Goal: Transaction & Acquisition: Purchase product/service

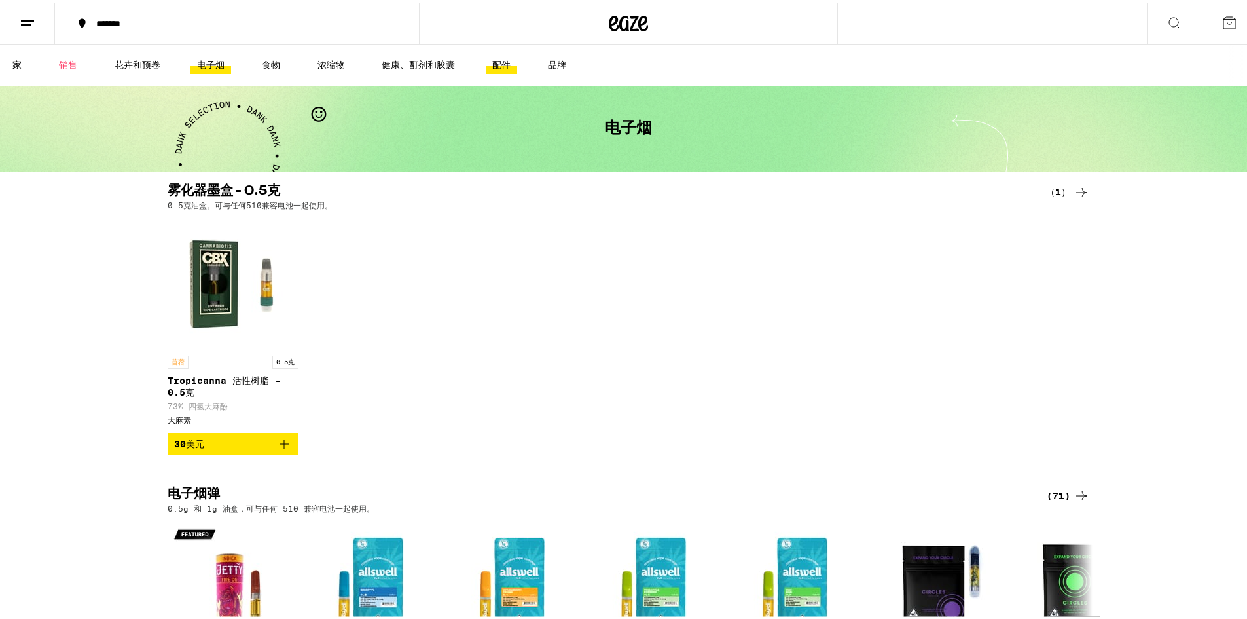
click at [497, 65] on font "配件" at bounding box center [501, 62] width 18 height 10
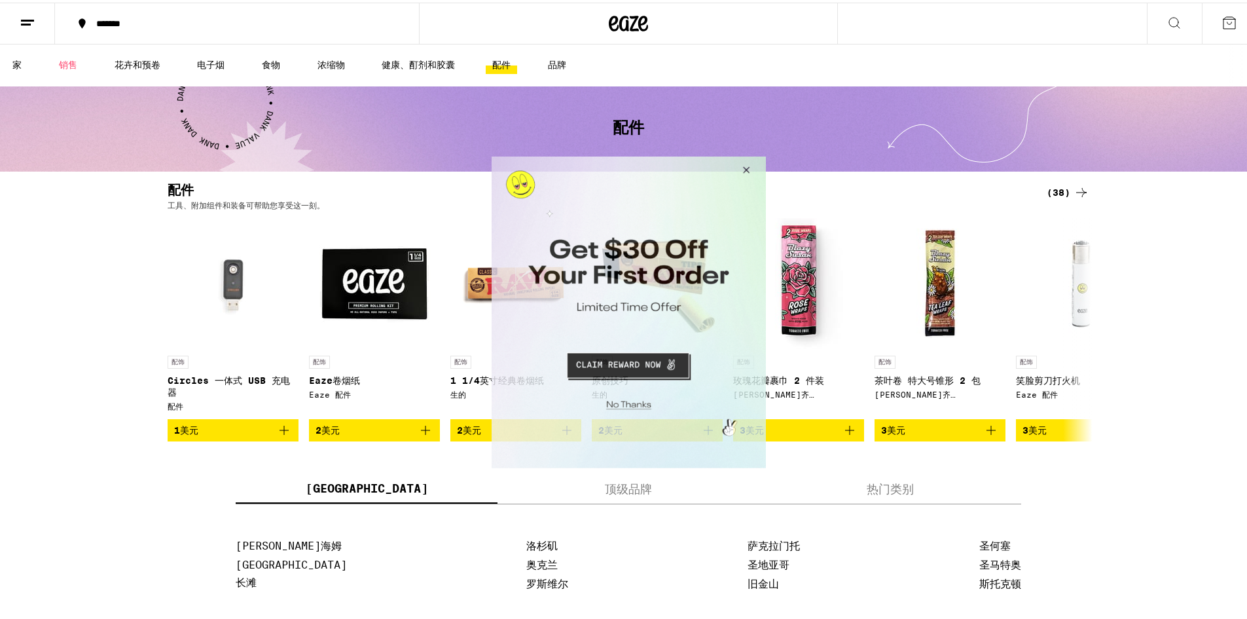
click at [745, 168] on button "关闭模式" at bounding box center [743, 171] width 35 height 31
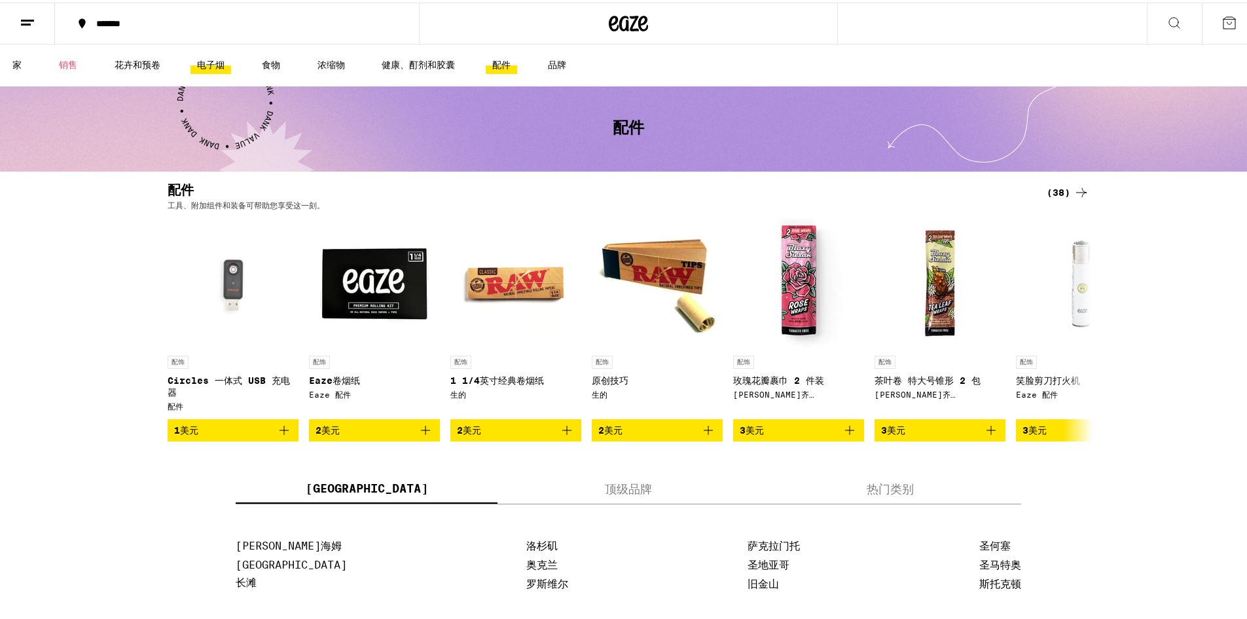
click at [200, 63] on font "电子烟" at bounding box center [210, 62] width 27 height 10
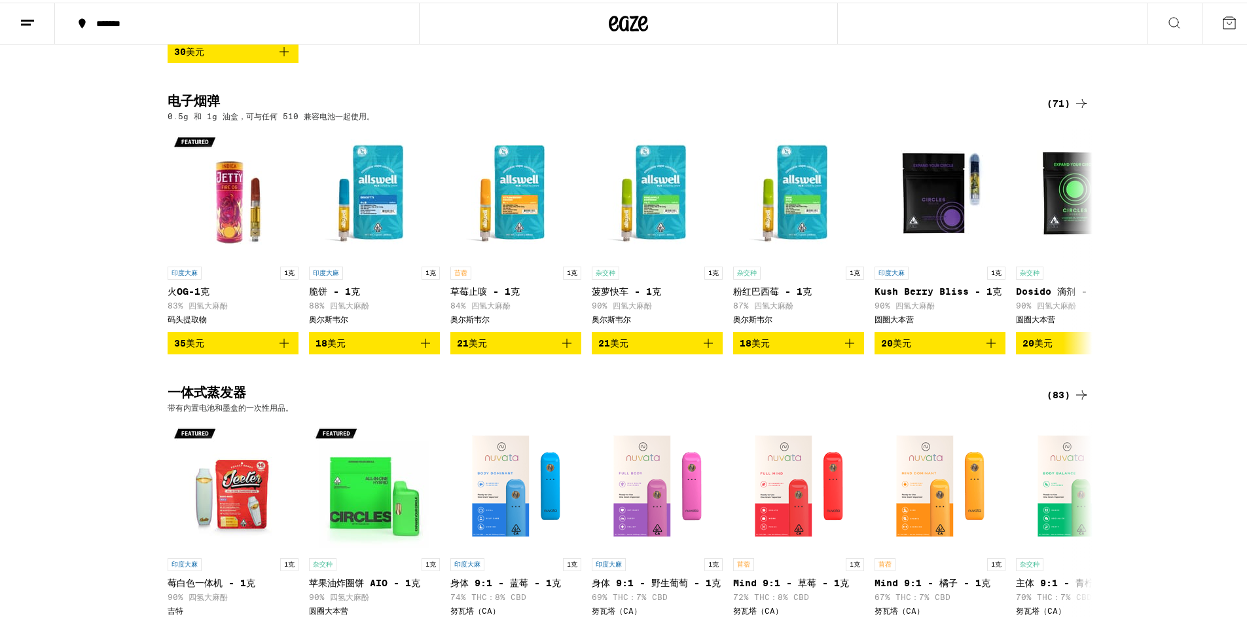
scroll to position [393, 0]
